Goal: Obtain resource: Download file/media

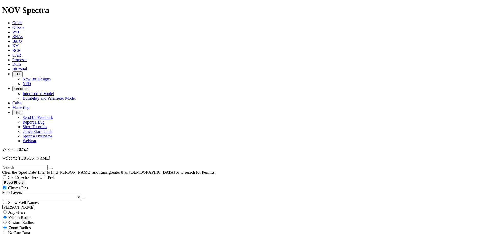
scroll to position [231, 0]
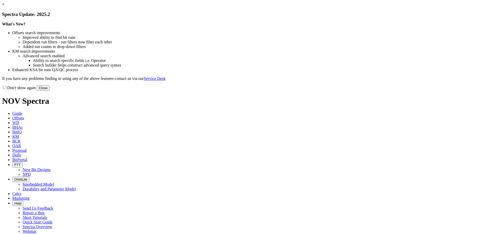
click at [50, 91] on button "Close" at bounding box center [43, 87] width 13 height 5
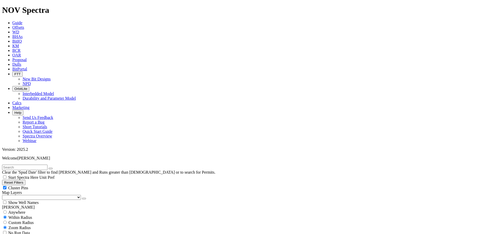
click at [25, 180] on button "Reset Filters" at bounding box center [13, 182] width 23 height 5
checkbox input "true"
type input "[DATE]"
select select
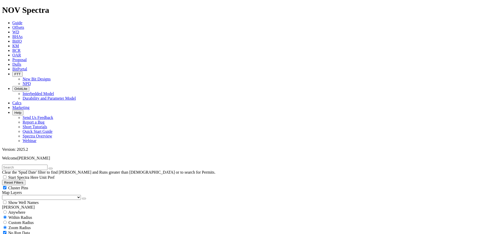
scroll to position [180, 0]
select select "6"
checkbox input "false"
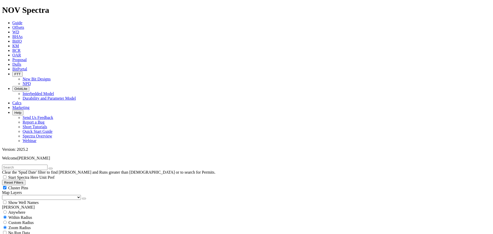
select select "? number:6 ?"
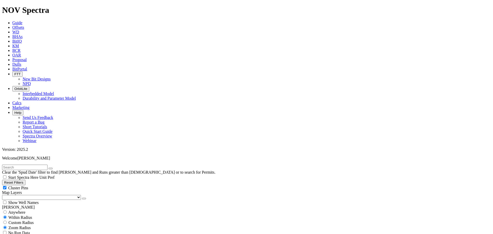
type input "[DATE]"
